Goal: Information Seeking & Learning: Learn about a topic

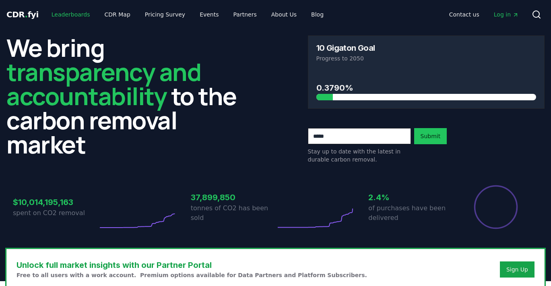
click at [74, 8] on link "Leaderboards" at bounding box center [71, 14] width 52 height 14
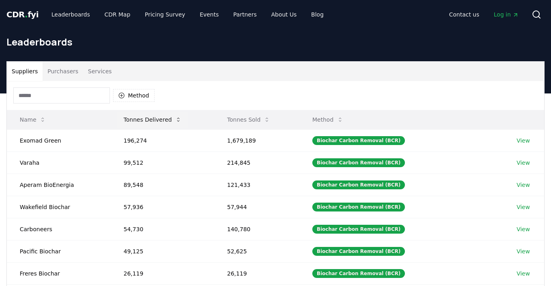
click at [156, 120] on button "Tonnes Delivered" at bounding box center [152, 120] width 71 height 16
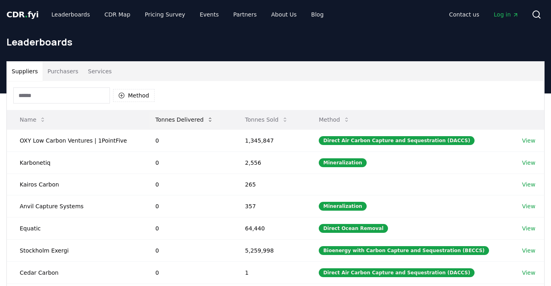
click at [156, 120] on button "Tonnes Delivered" at bounding box center [184, 120] width 71 height 16
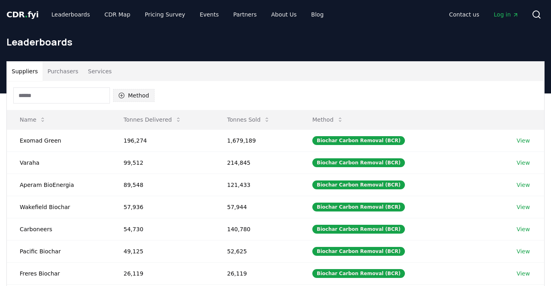
click at [137, 97] on button "Method" at bounding box center [133, 95] width 41 height 13
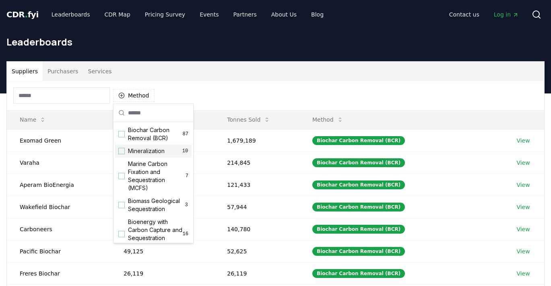
click at [122, 152] on div "Suggestions" at bounding box center [121, 151] width 6 height 6
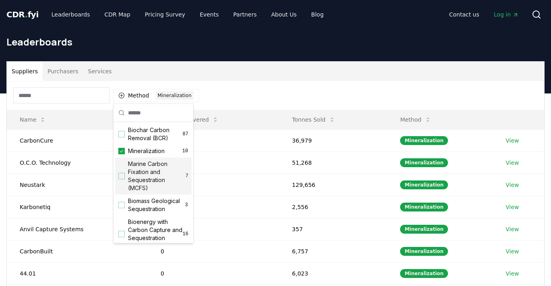
click at [119, 177] on div "Suggestions" at bounding box center [121, 176] width 6 height 6
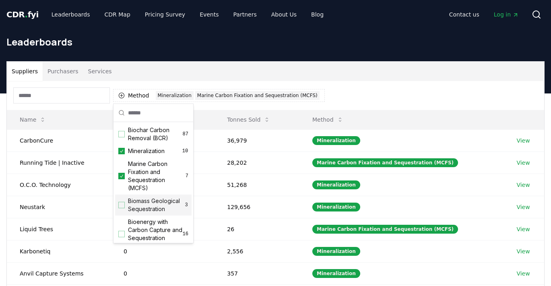
click at [122, 205] on div "Suggestions" at bounding box center [121, 205] width 6 height 6
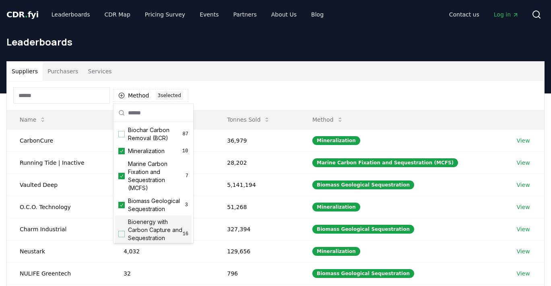
click at [120, 232] on div "Suggestions" at bounding box center [121, 234] width 6 height 6
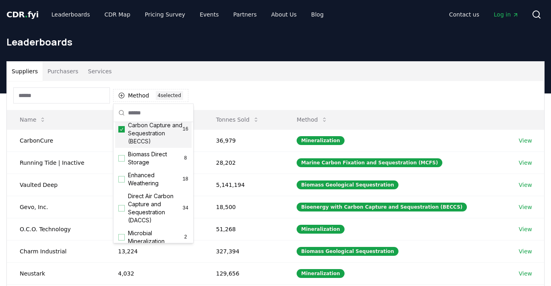
scroll to position [112, 0]
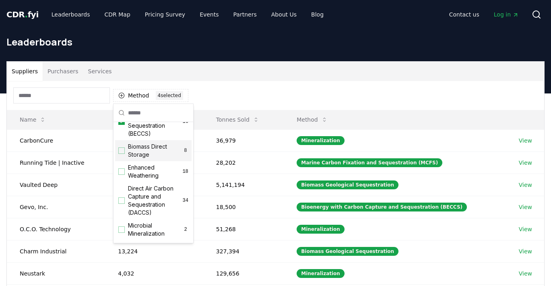
click at [122, 155] on div "Biomass Direct Storage 8" at bounding box center [153, 150] width 77 height 21
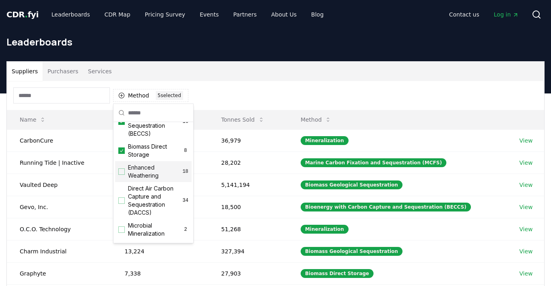
click at [122, 170] on div "Suggestions" at bounding box center [121, 171] width 6 height 6
click at [121, 194] on div "Direct Air Carbon Capture and Sequestration (DACCS) 34" at bounding box center [153, 200] width 77 height 37
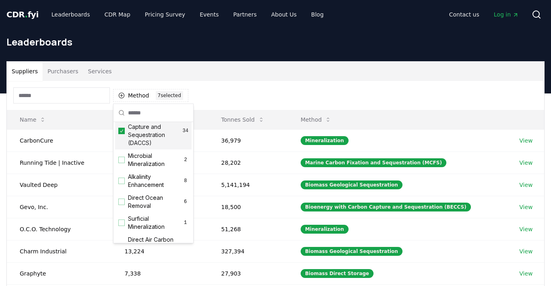
scroll to position [187, 0]
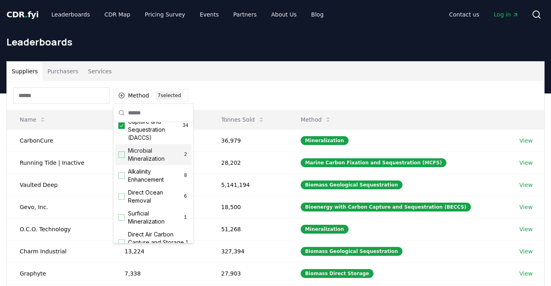
click at [118, 155] on div "Suggestions" at bounding box center [121, 154] width 6 height 6
click at [123, 174] on div "Suggestions" at bounding box center [121, 175] width 6 height 6
click at [122, 200] on div "Direct Ocean Removal 6" at bounding box center [153, 196] width 77 height 21
click at [123, 221] on div "Surficial Mineralization 1" at bounding box center [153, 217] width 77 height 21
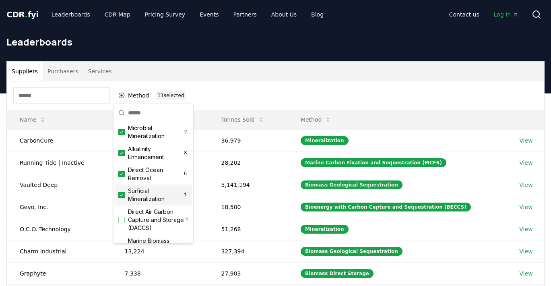
scroll to position [242, 0]
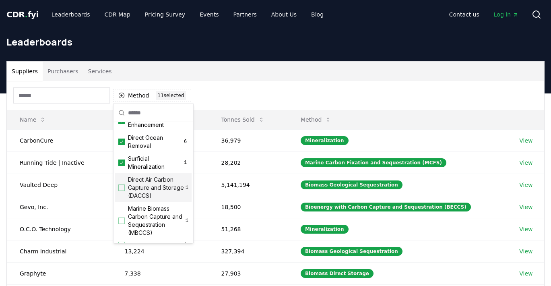
click at [121, 191] on div "Direct Air Carbon Capture and Storage (DACCS) 1" at bounding box center [153, 187] width 77 height 29
click at [123, 222] on div "Suggestions" at bounding box center [121, 220] width 6 height 6
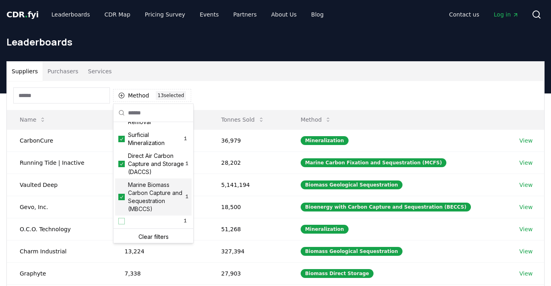
scroll to position [268, 0]
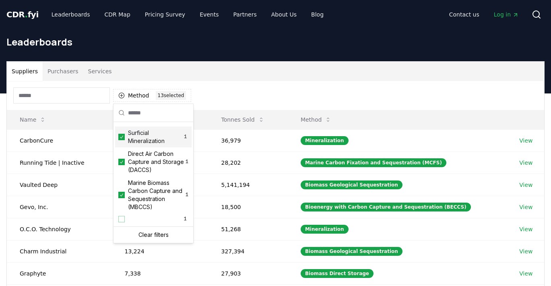
click at [234, 99] on div "Method 13 13 selected" at bounding box center [276, 95] width 538 height 29
